Goal: Information Seeking & Learning: Learn about a topic

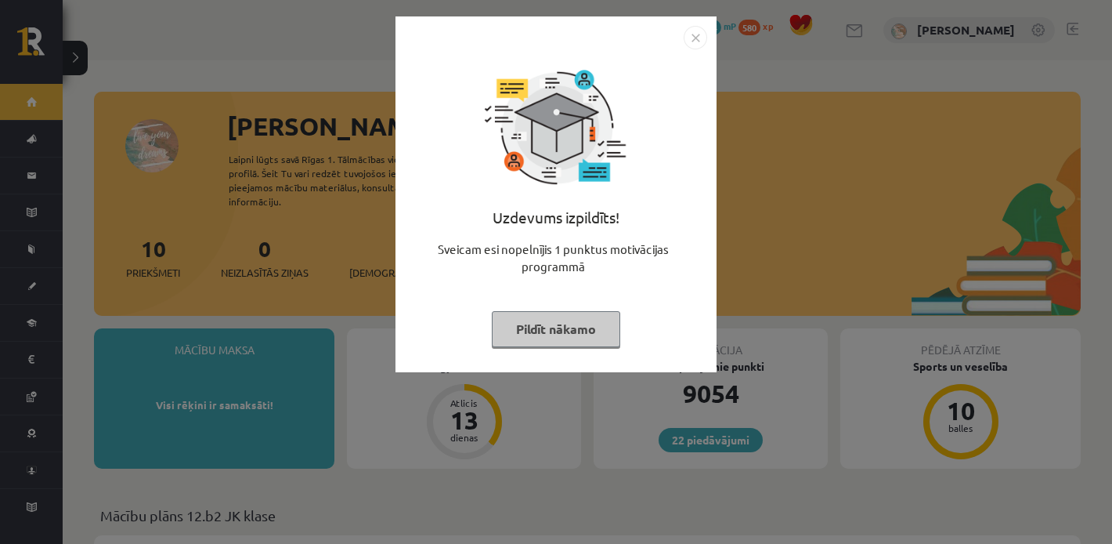
click at [508, 306] on div "Uzdevums izpildīts! Sveicam esi nopelnījis 1 punktus motivācijas programmā Pild…" at bounding box center [556, 205] width 302 height 313
click at [552, 327] on button "Pildīt nākamo" at bounding box center [556, 329] width 128 height 36
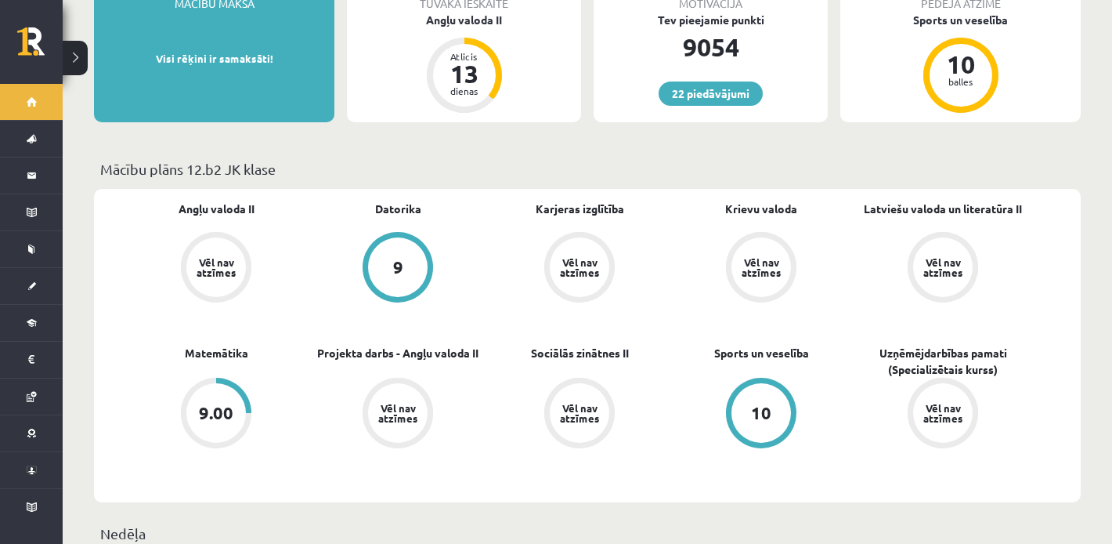
scroll to position [354, 0]
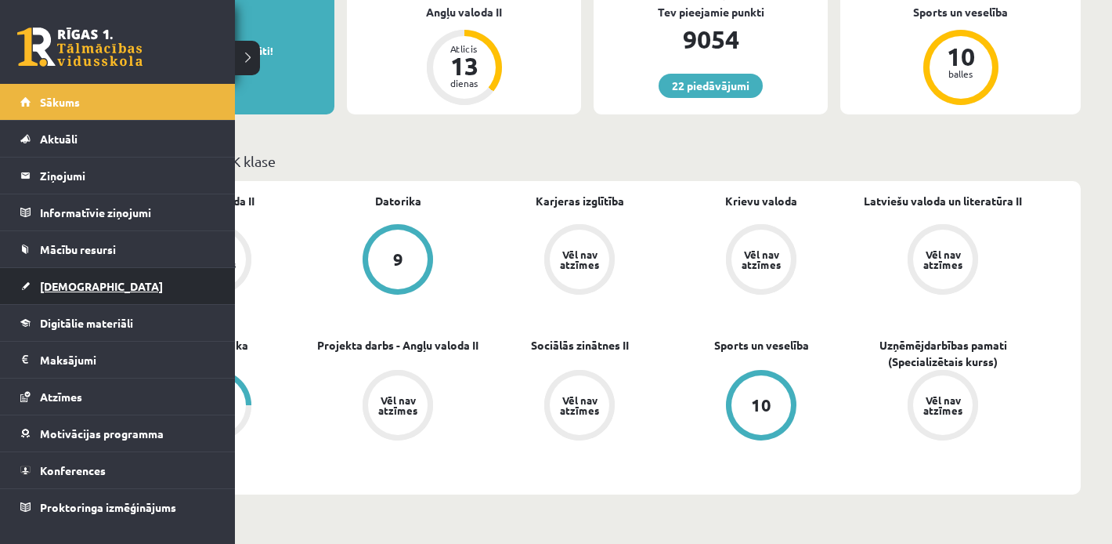
click at [46, 293] on link "[DEMOGRAPHIC_DATA]" at bounding box center [117, 286] width 195 height 36
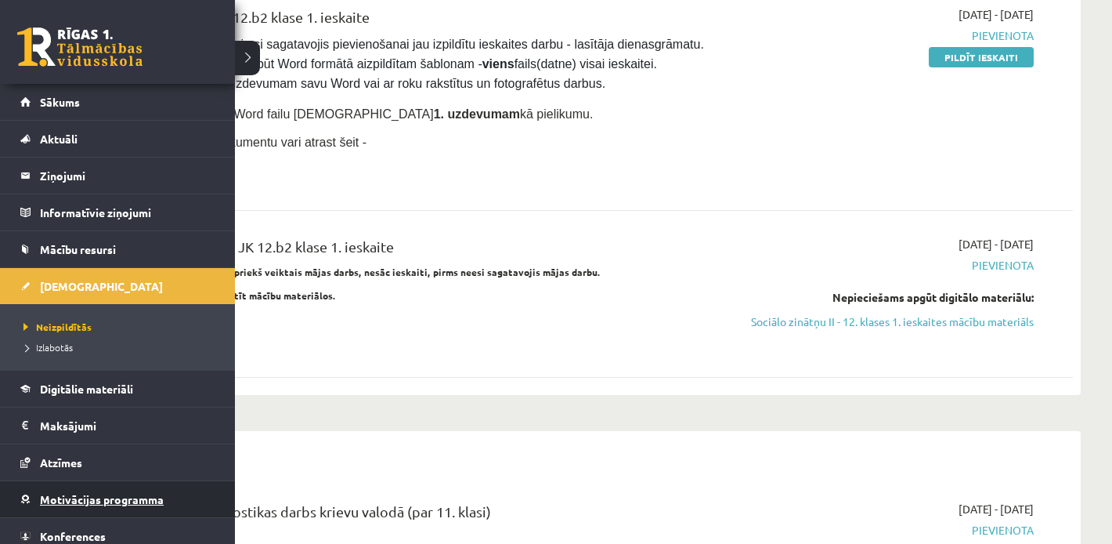
scroll to position [47, 0]
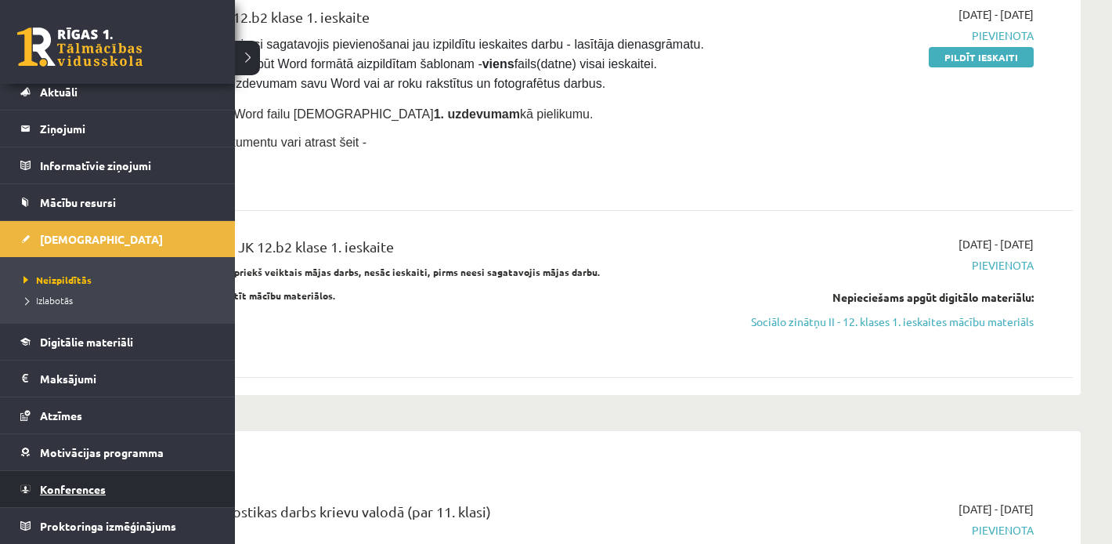
click at [44, 490] on span "Konferences" at bounding box center [73, 489] width 66 height 14
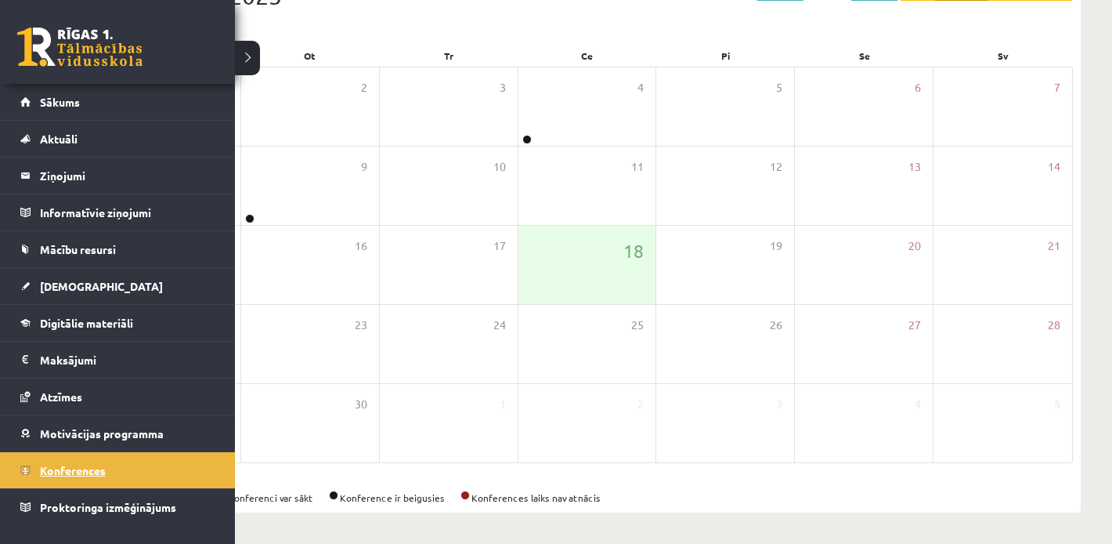
scroll to position [204, 0]
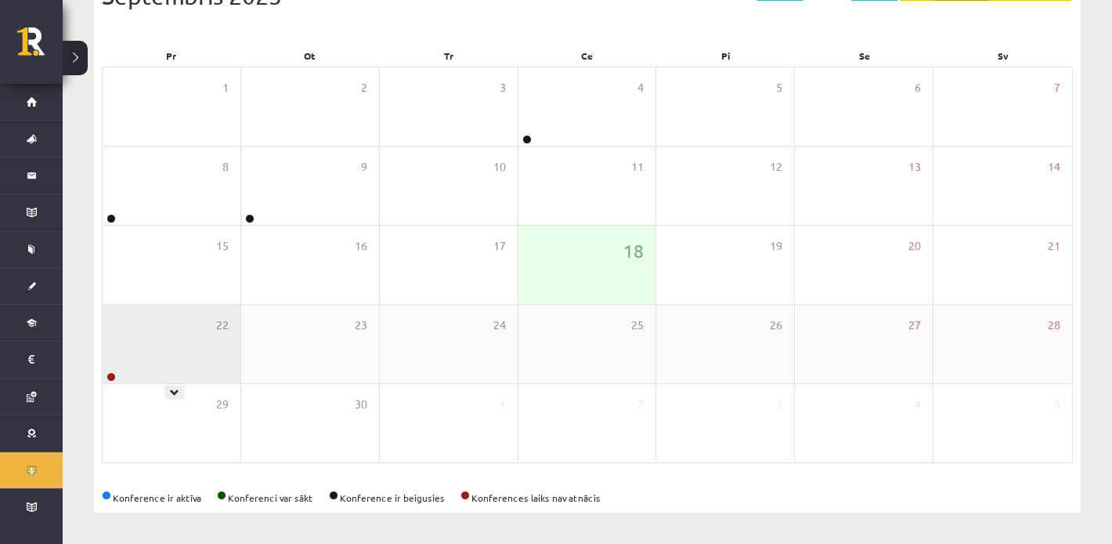
click at [177, 333] on div "22" at bounding box center [172, 344] width 138 height 78
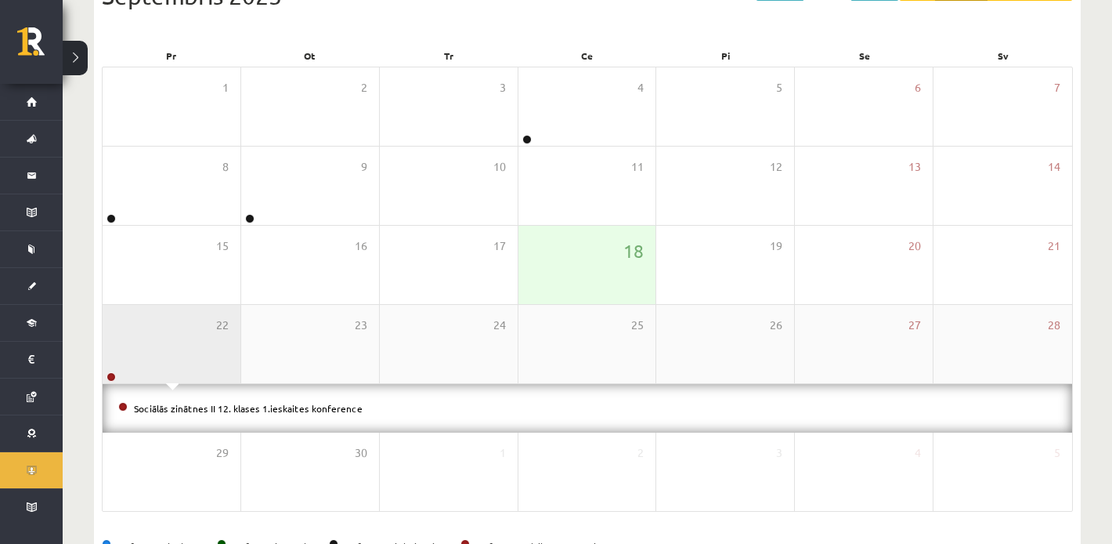
click at [177, 333] on div "22" at bounding box center [172, 344] width 138 height 78
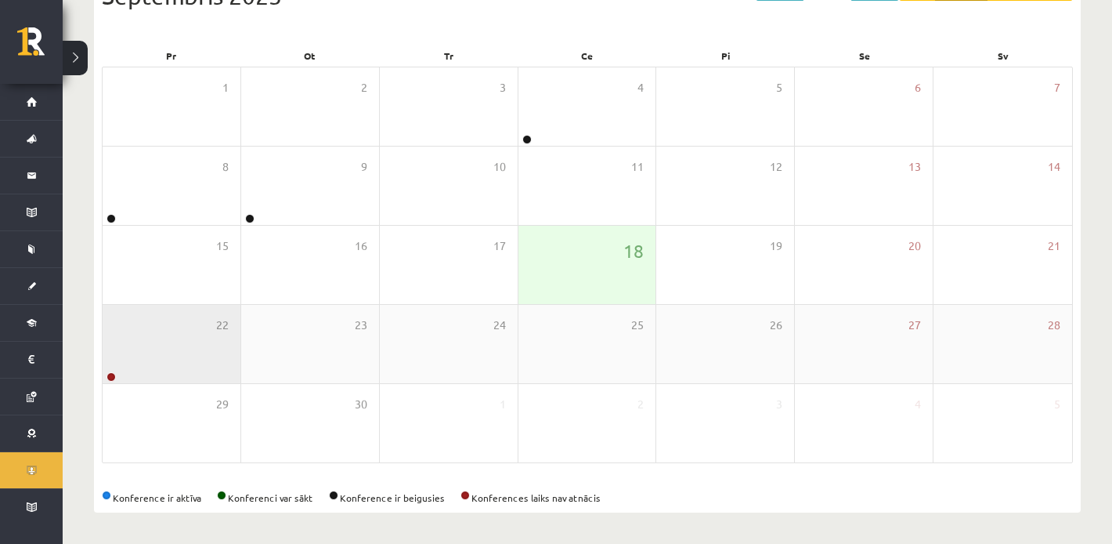
click at [209, 359] on div "22" at bounding box center [172, 344] width 138 height 78
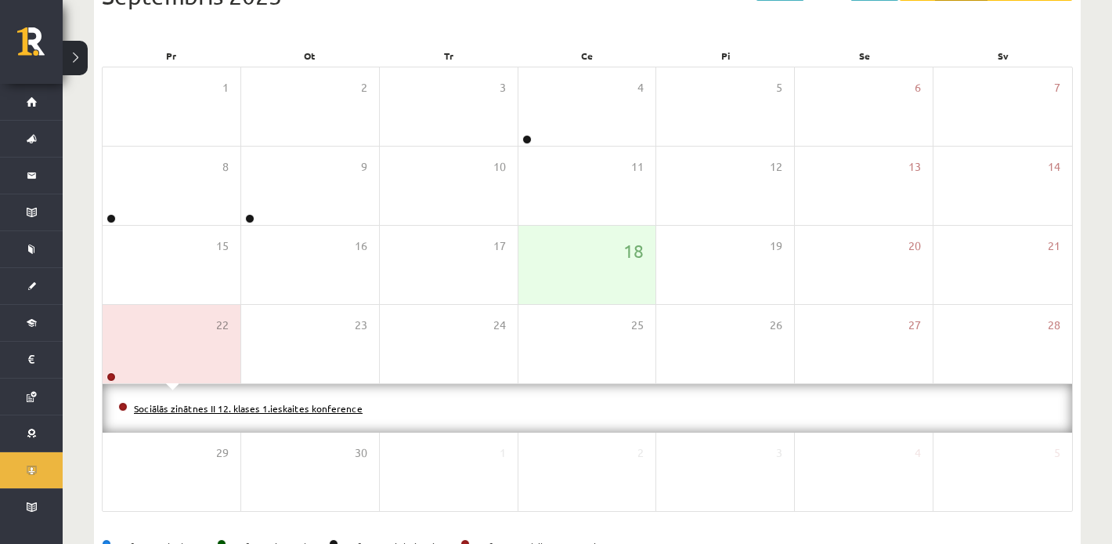
click at [226, 408] on link "Sociālās zinātnes II 12. klases 1.ieskaites konference" at bounding box center [248, 408] width 229 height 13
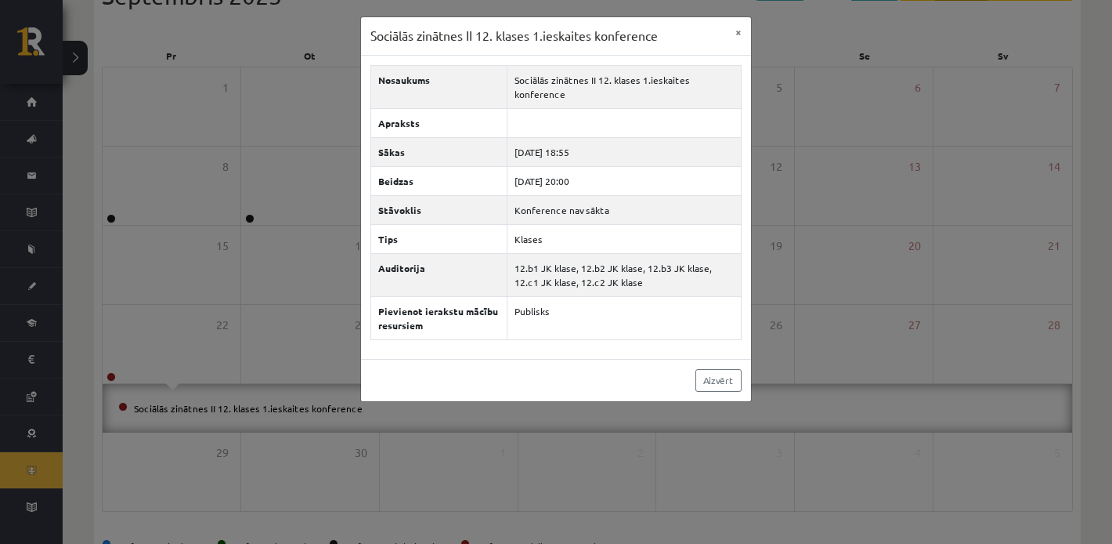
click at [175, 230] on div "Sociālās zinātnes II 12. klases 1.ieskaites konference × Nosaukums Sociālās zin…" at bounding box center [556, 272] width 1112 height 544
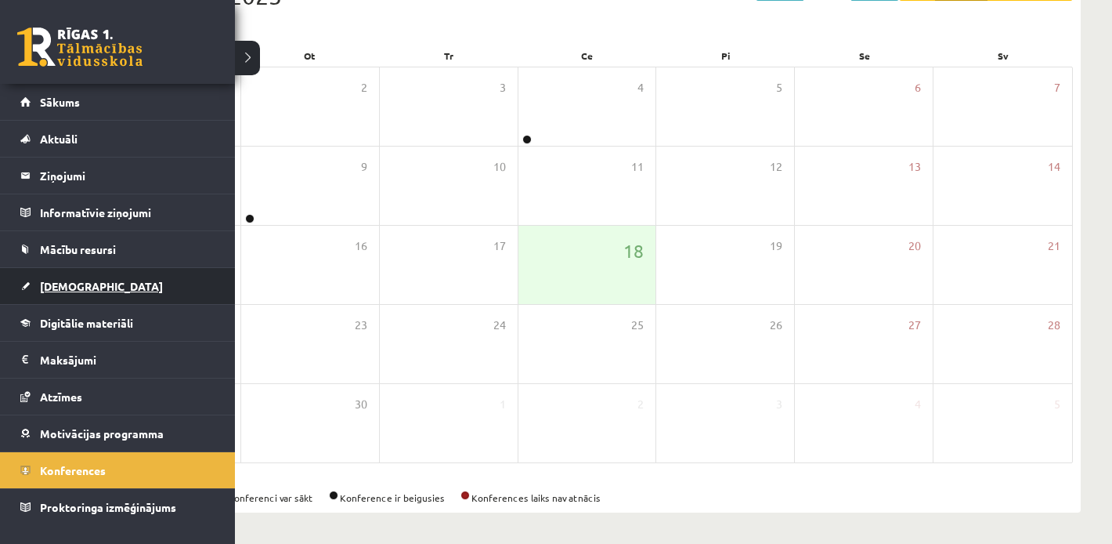
click at [72, 291] on link "[DEMOGRAPHIC_DATA]" at bounding box center [117, 286] width 195 height 36
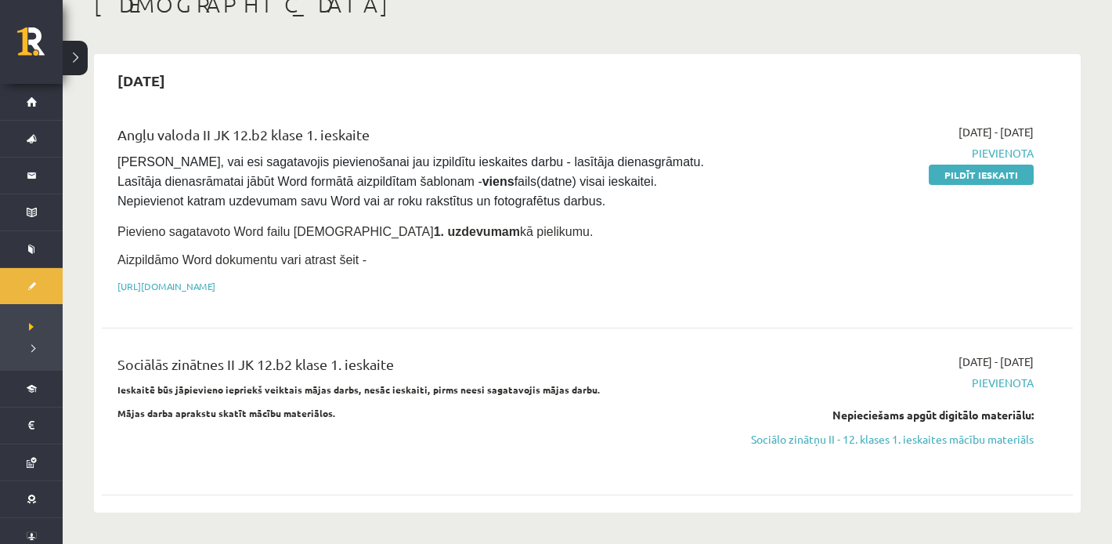
scroll to position [143, 0]
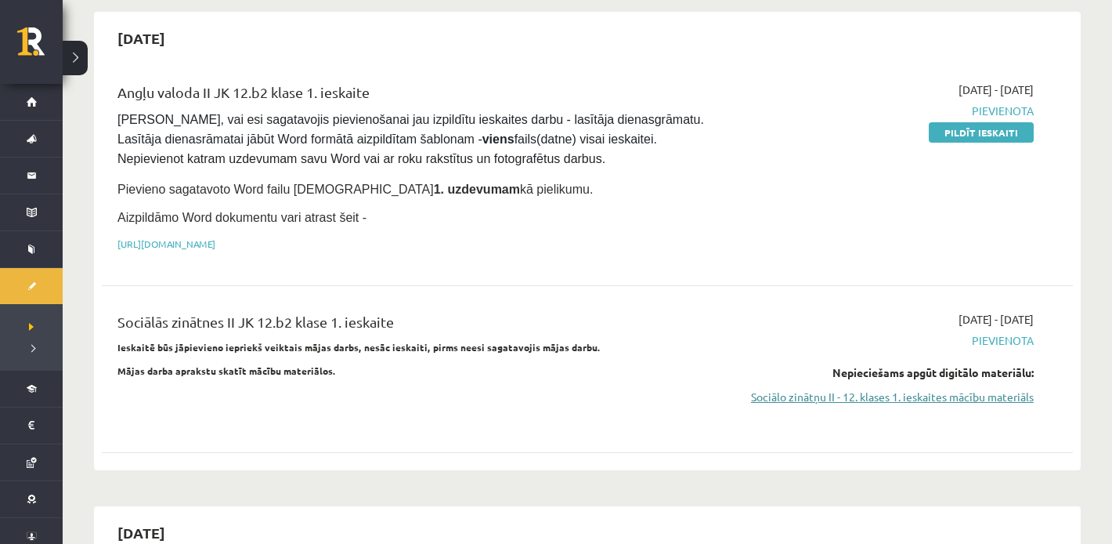
click at [873, 389] on link "Sociālo zinātņu II - 12. klases 1. ieskaites mācību materiāls" at bounding box center [889, 397] width 290 height 16
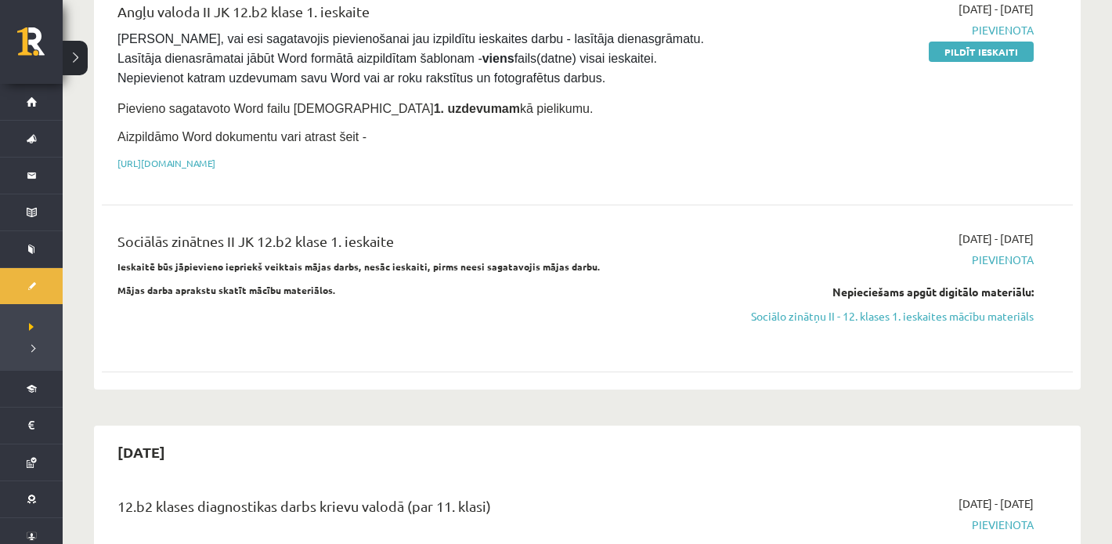
scroll to position [218, 0]
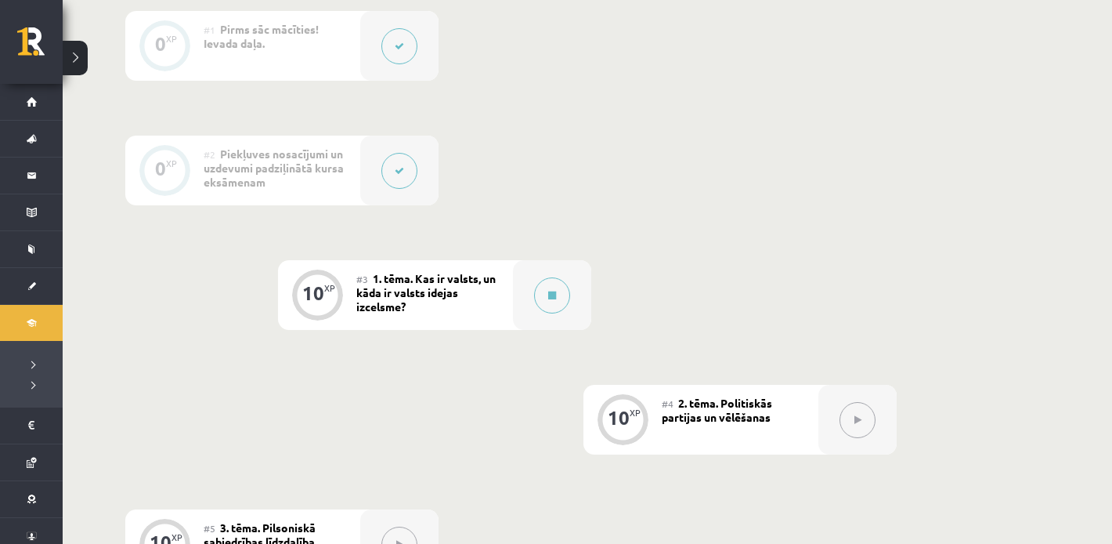
scroll to position [418, 0]
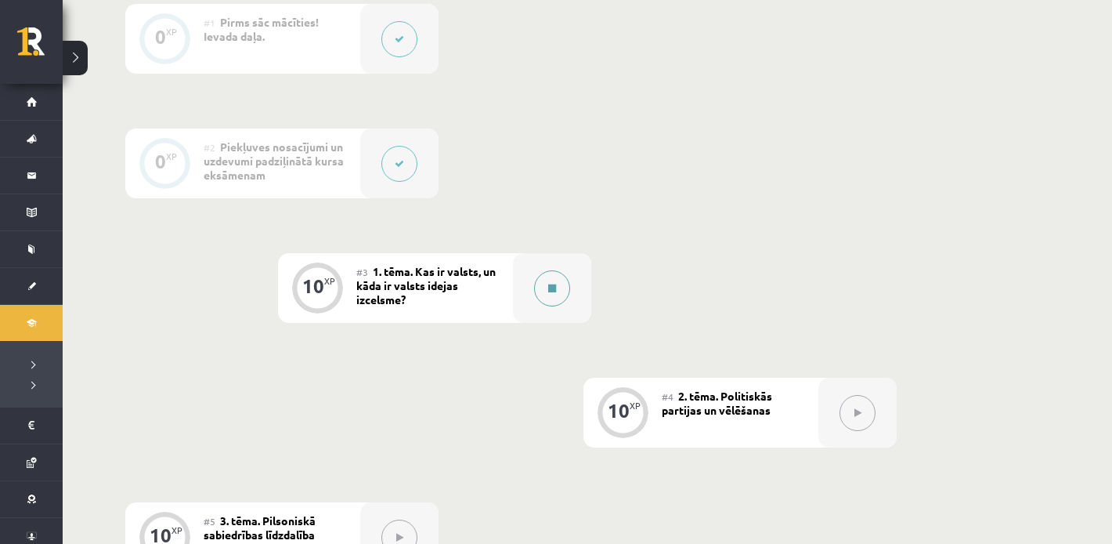
click at [551, 303] on button at bounding box center [552, 288] width 36 height 36
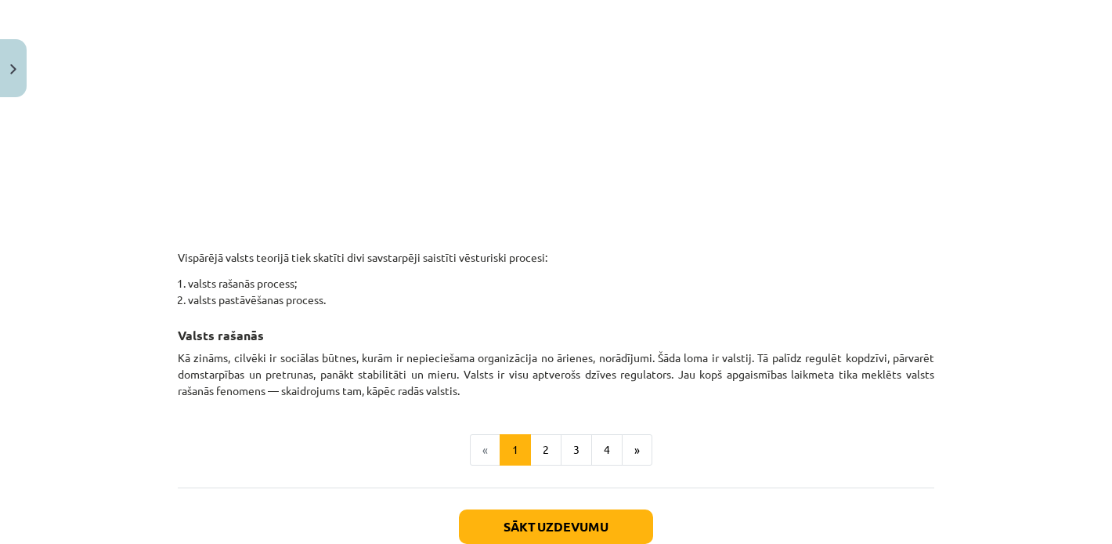
scroll to position [811, 0]
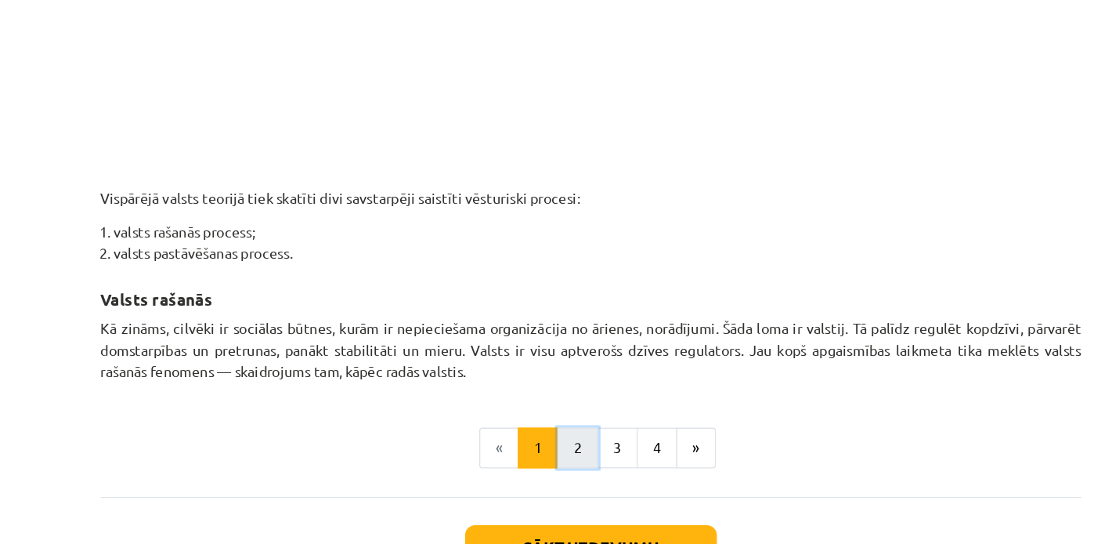
click at [554, 403] on button "2" at bounding box center [545, 396] width 31 height 31
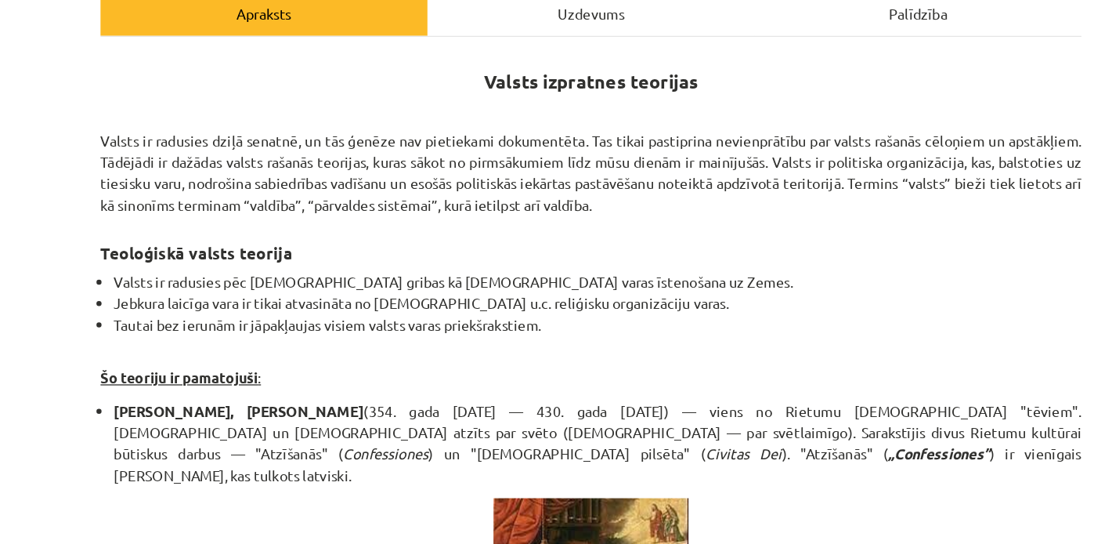
scroll to position [236, 0]
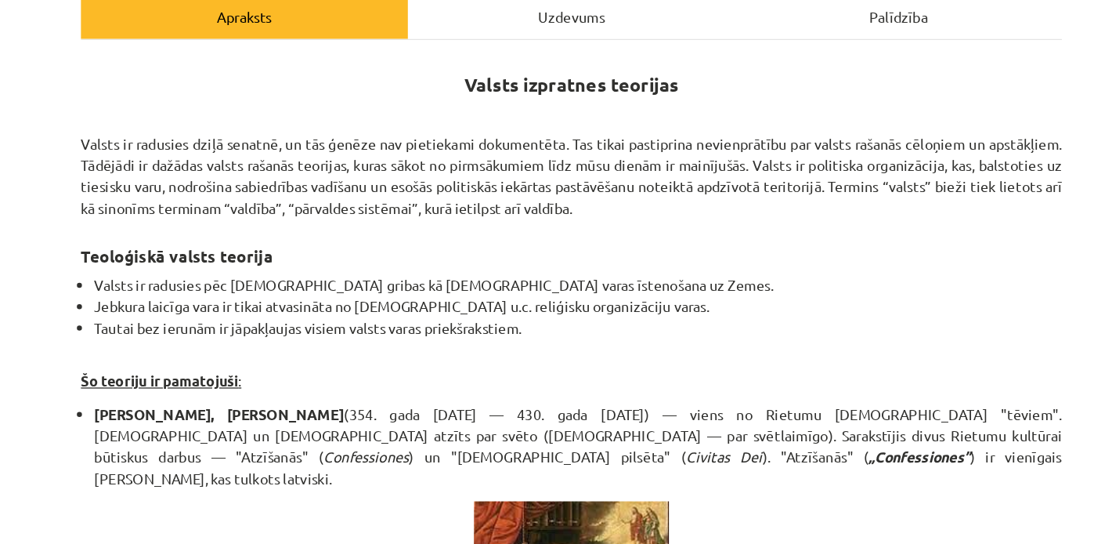
click at [649, 287] on p "Šo teoriju ir pamatojuši :" at bounding box center [556, 285] width 757 height 33
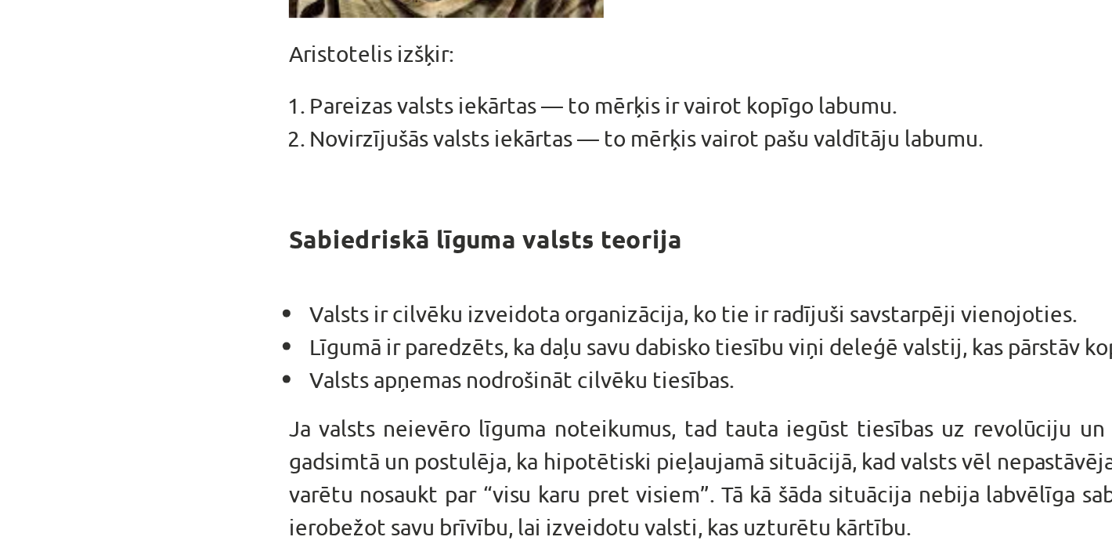
scroll to position [1556, 0]
